Goal: Check status: Check status

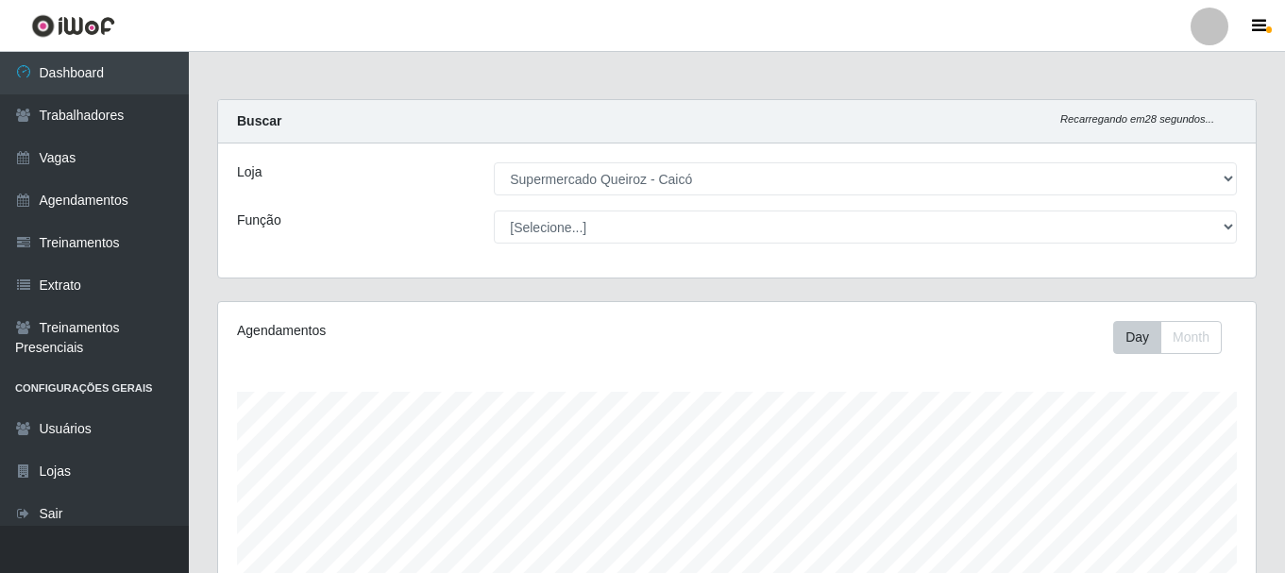
select select "512"
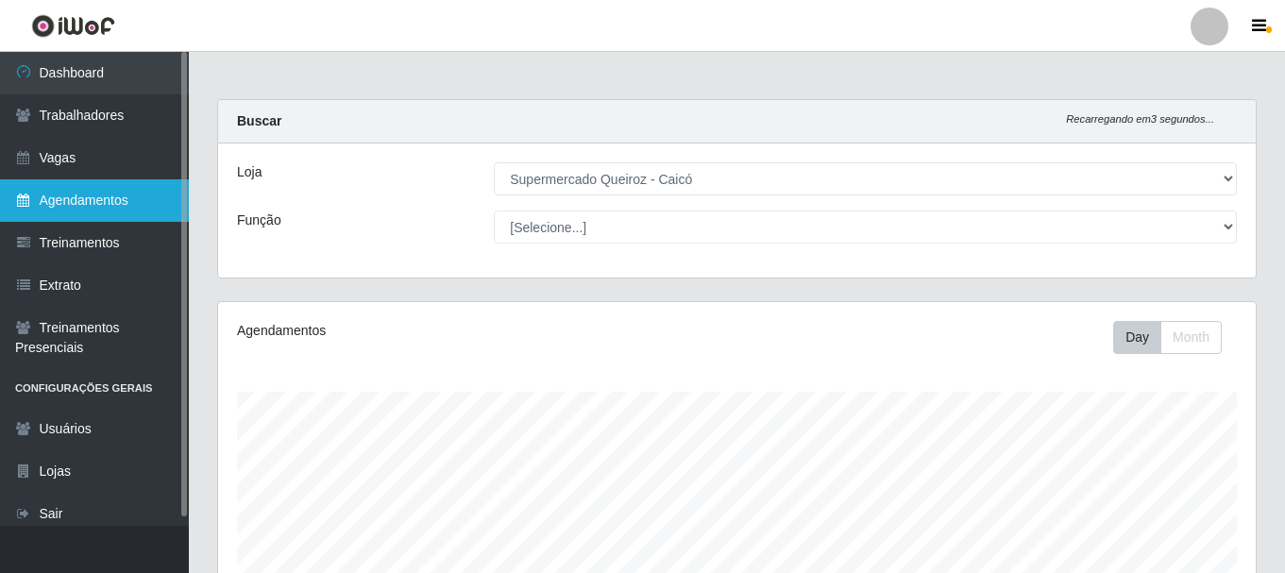
click at [95, 208] on link "Agendamentos" at bounding box center [94, 200] width 189 height 42
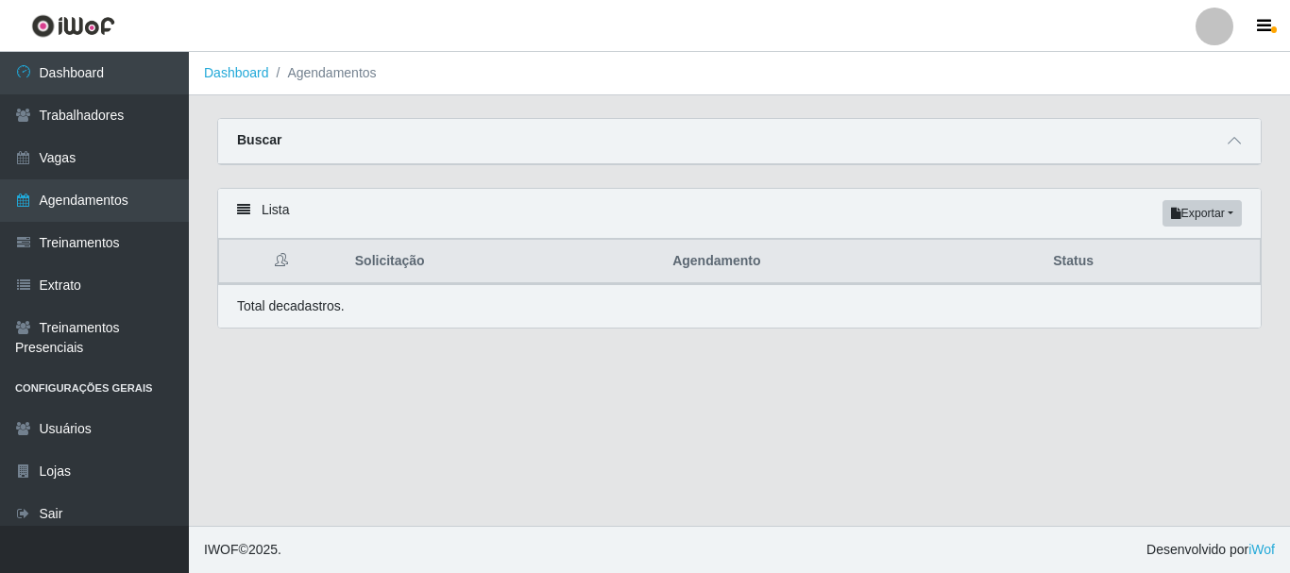
click at [455, 392] on main "Dashboard Agendamentos Carregando... Buscar Início em [GEOGRAPHIC_DATA] em Stat…" at bounding box center [739, 289] width 1101 height 474
click at [320, 245] on th at bounding box center [281, 262] width 125 height 44
click at [274, 249] on th at bounding box center [281, 262] width 125 height 44
click at [245, 207] on icon at bounding box center [243, 209] width 13 height 13
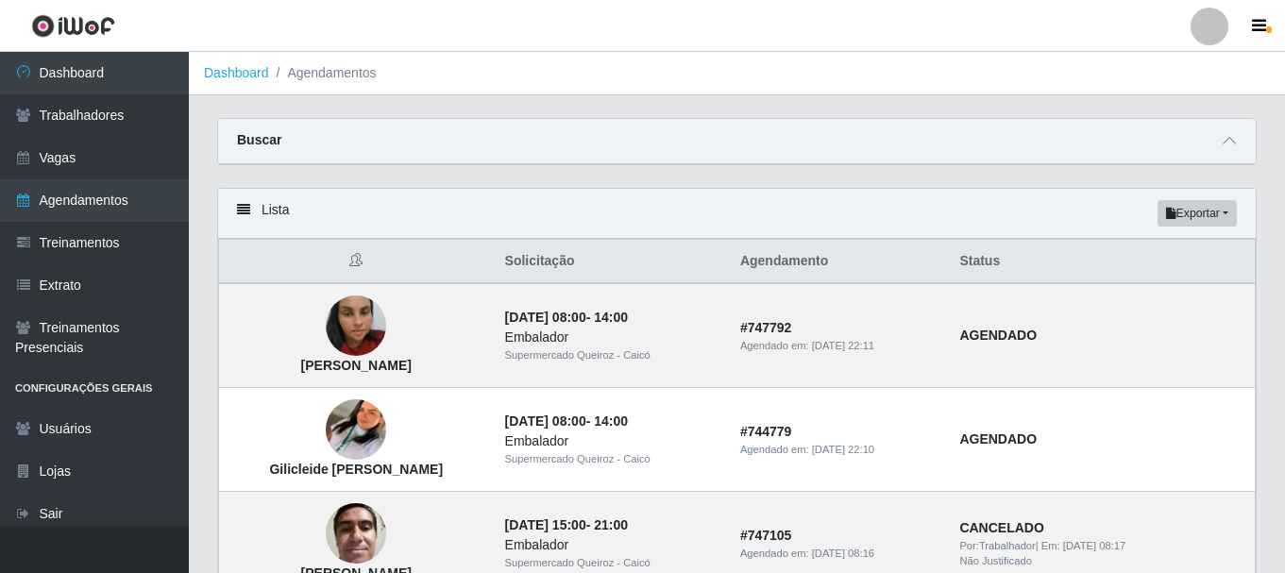
click at [245, 79] on link "Dashboard" at bounding box center [236, 72] width 65 height 15
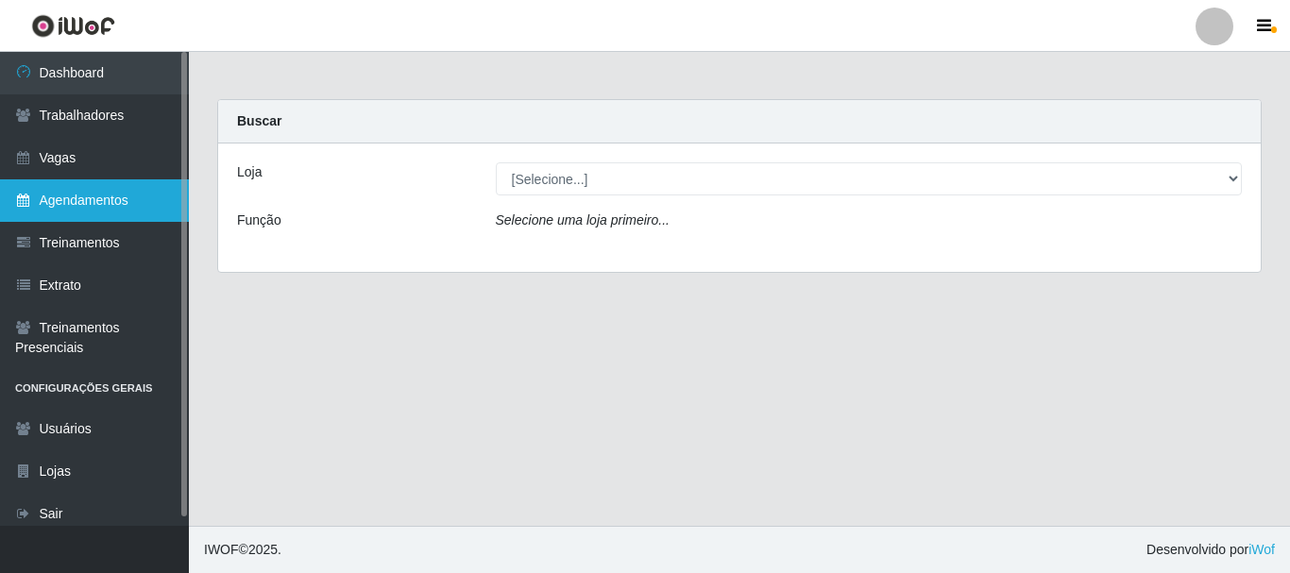
click at [119, 195] on link "Agendamentos" at bounding box center [94, 200] width 189 height 42
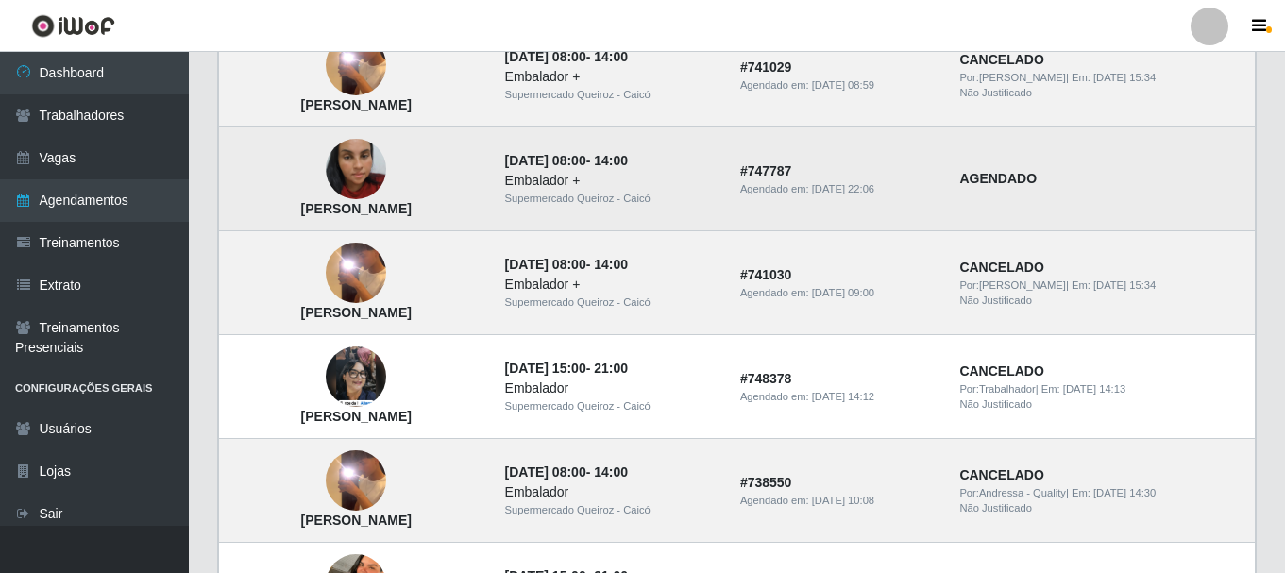
scroll to position [1228, 0]
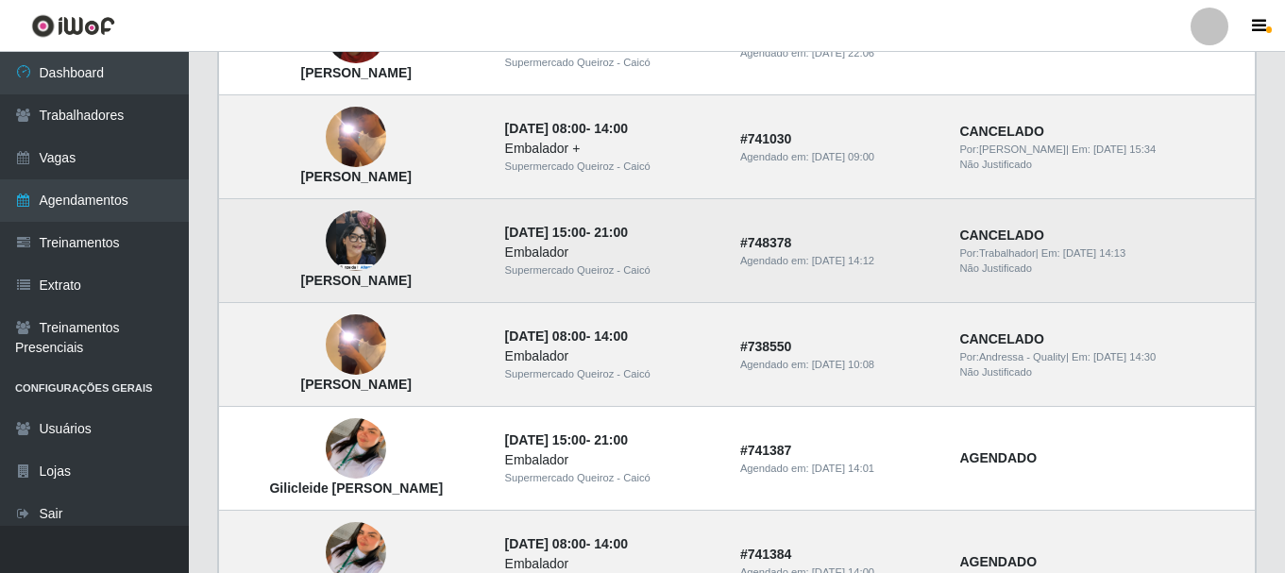
click at [342, 244] on img at bounding box center [356, 241] width 60 height 135
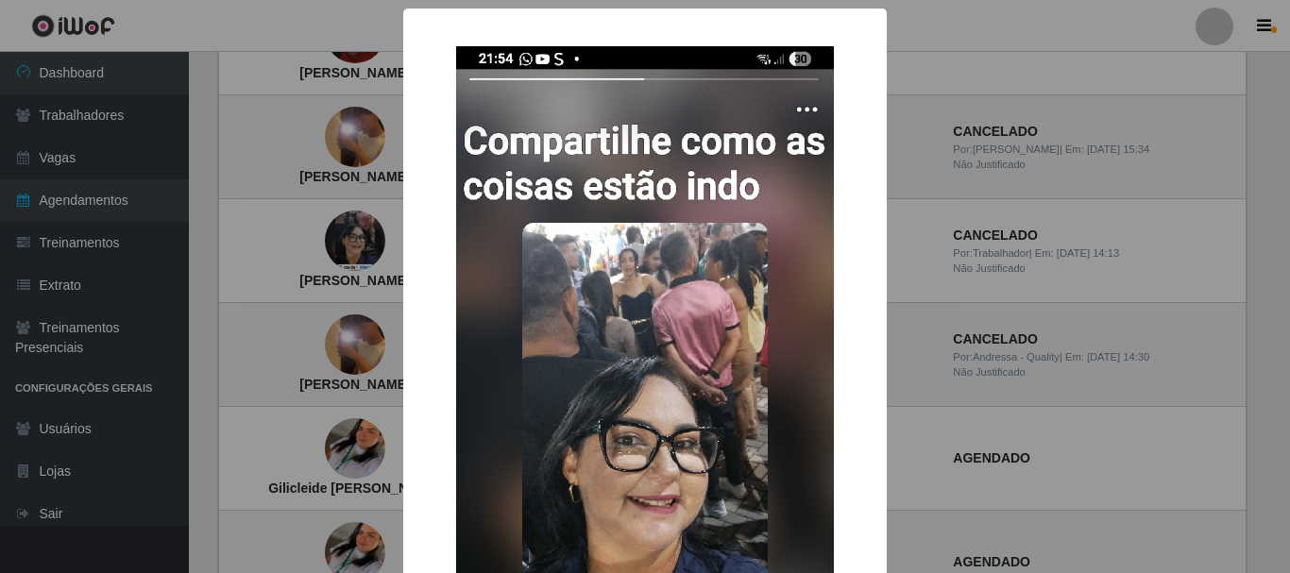
click at [342, 245] on div "× [PERSON_NAME] Costa OK Cancel" at bounding box center [645, 286] width 1290 height 573
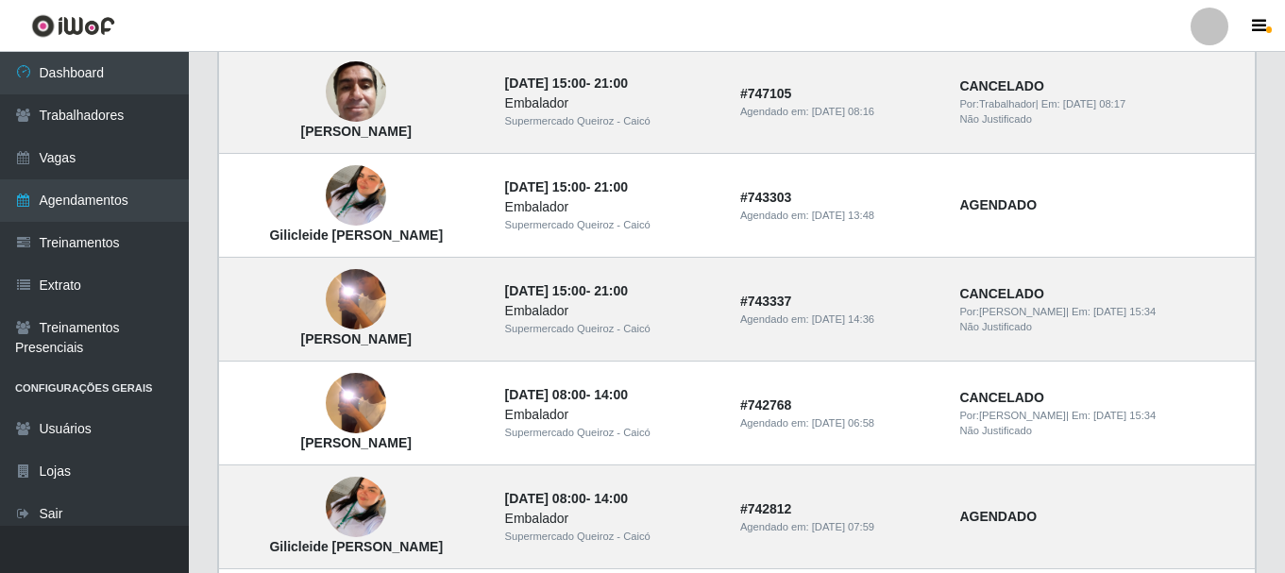
scroll to position [360, 0]
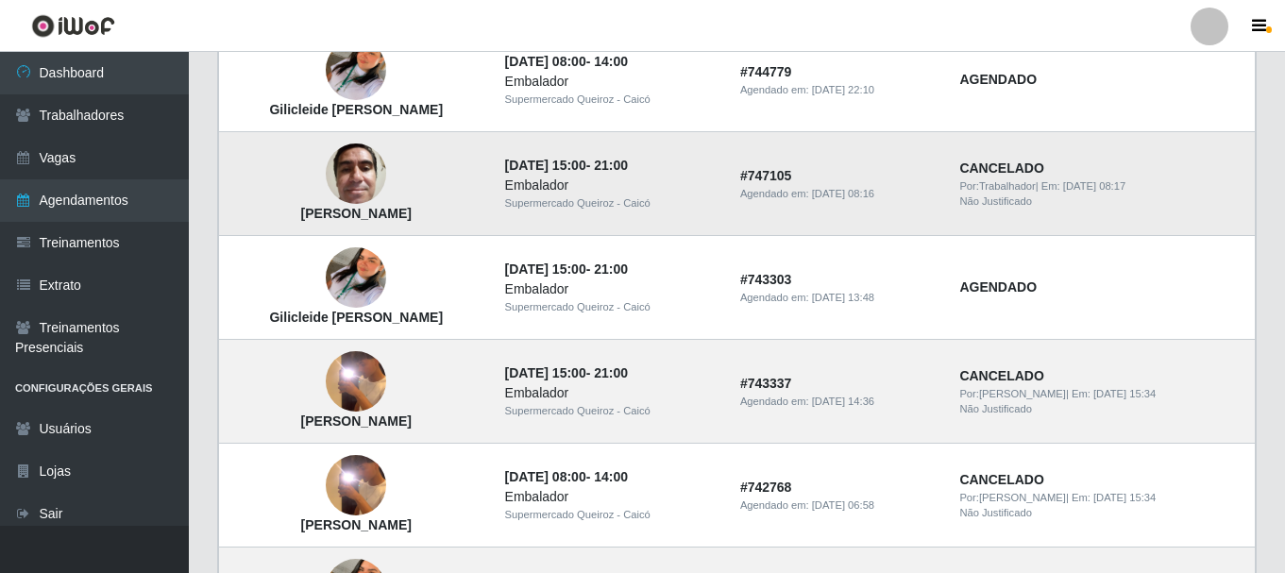
click at [345, 166] on img at bounding box center [356, 174] width 60 height 80
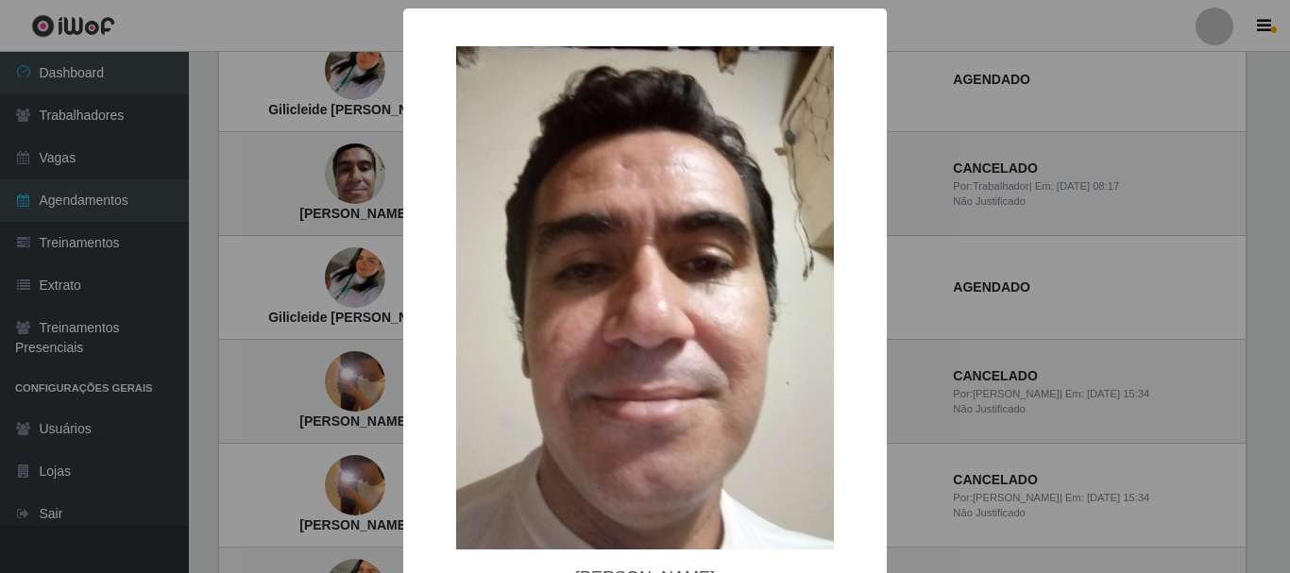
click at [374, 226] on div "× [PERSON_NAME] OK Cancel" at bounding box center [645, 286] width 1290 height 573
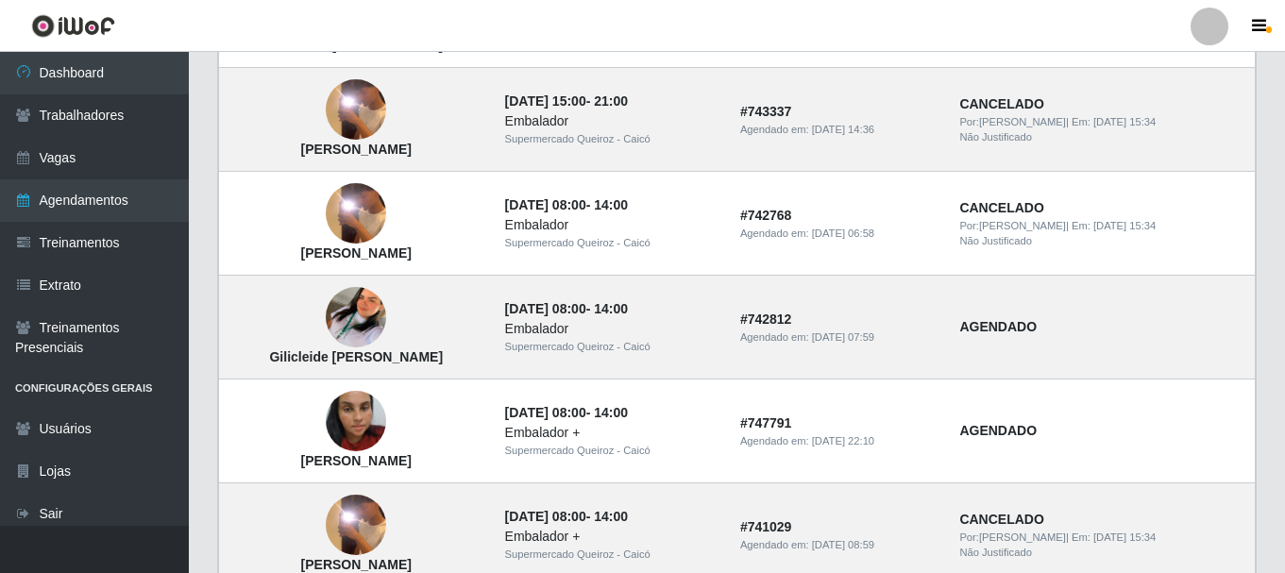
scroll to position [643, 0]
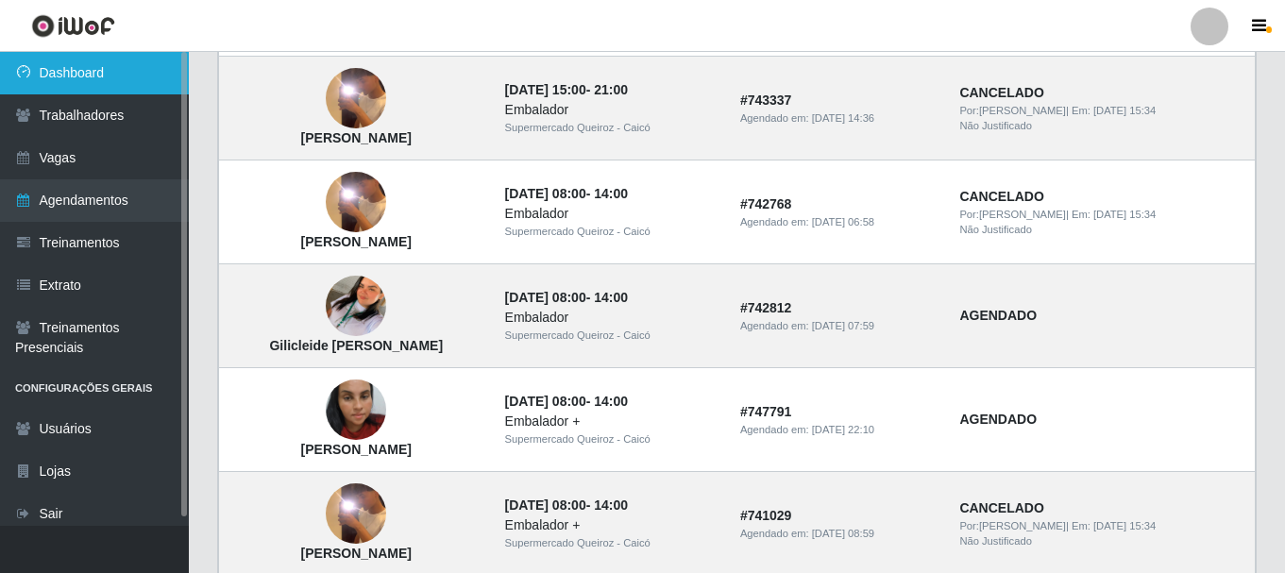
click at [92, 67] on link "Dashboard" at bounding box center [94, 73] width 189 height 42
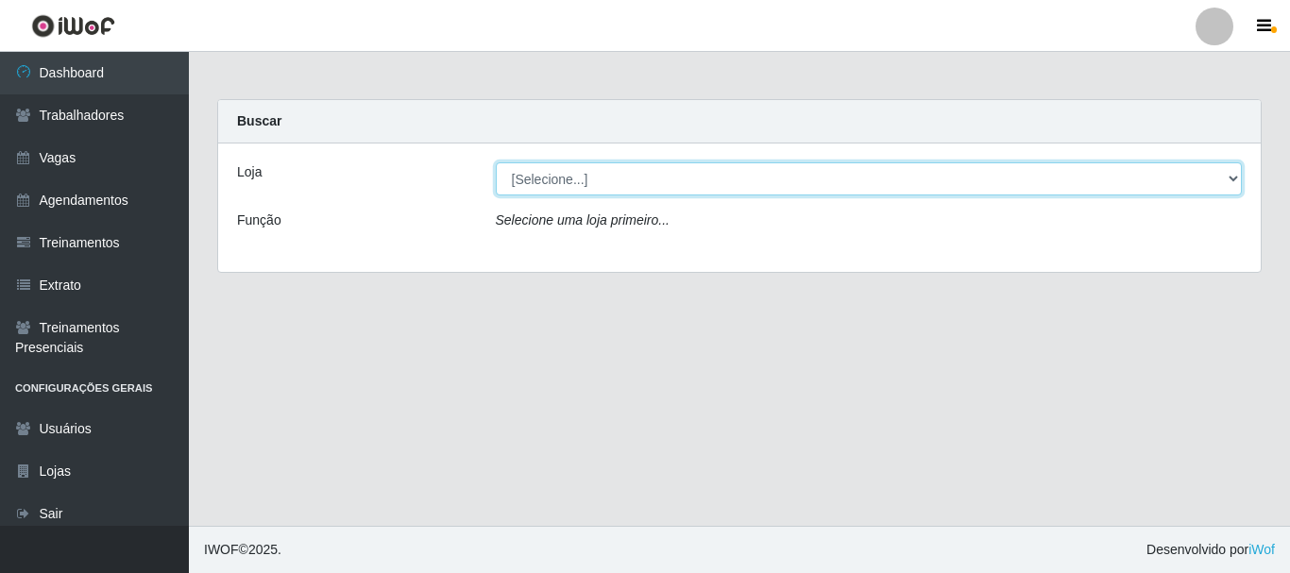
click at [556, 175] on select "[Selecione...] Supermercado Queiroz - Caicó" at bounding box center [869, 178] width 747 height 33
select select "512"
click at [496, 162] on select "[Selecione...] Supermercado Queiroz - Caicó" at bounding box center [869, 178] width 747 height 33
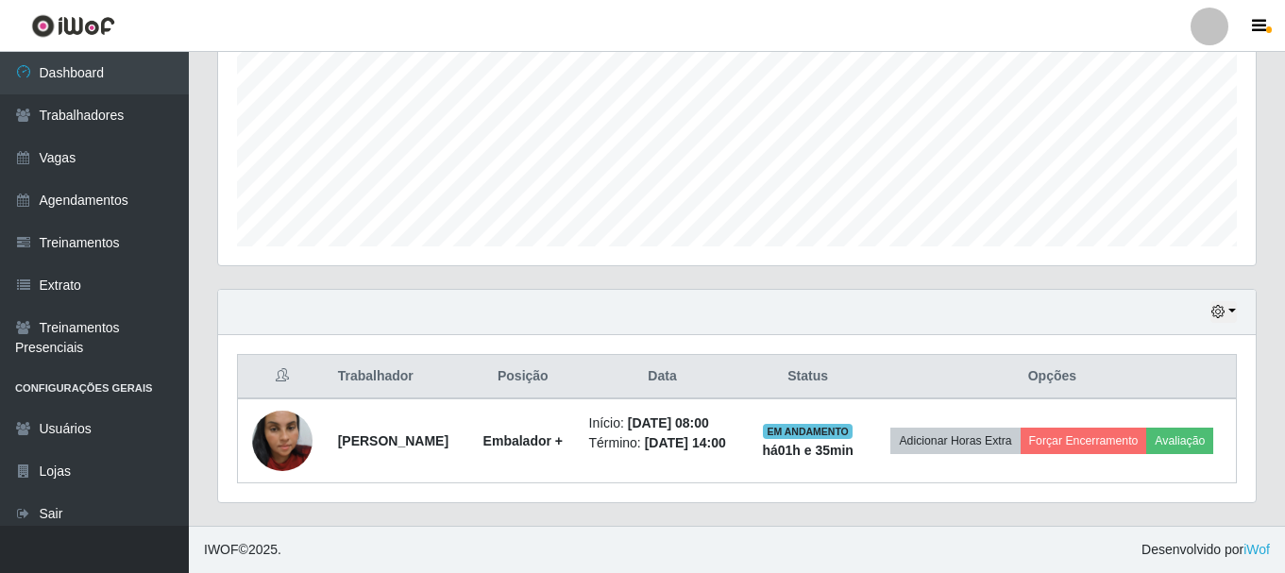
scroll to position [443, 0]
